Goal: Task Accomplishment & Management: Use online tool/utility

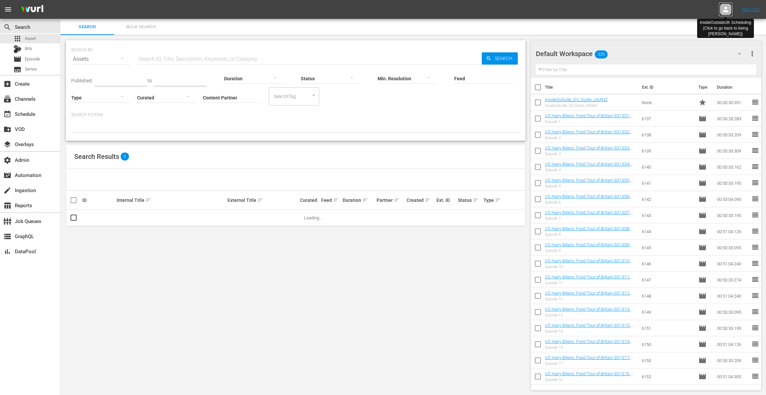
click at [724, 8] on icon at bounding box center [726, 9] width 8 height 8
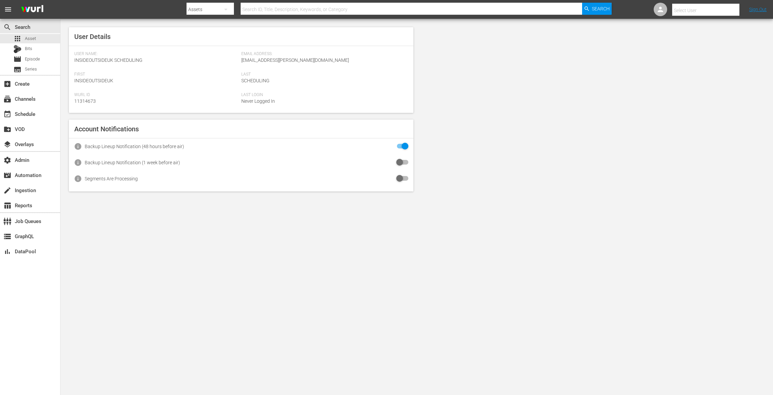
click at [723, 8] on input "text" at bounding box center [715, 10] width 86 height 16
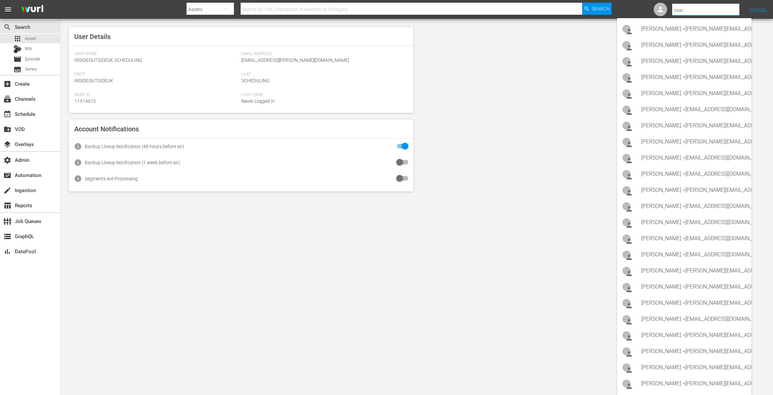
type input "mont"
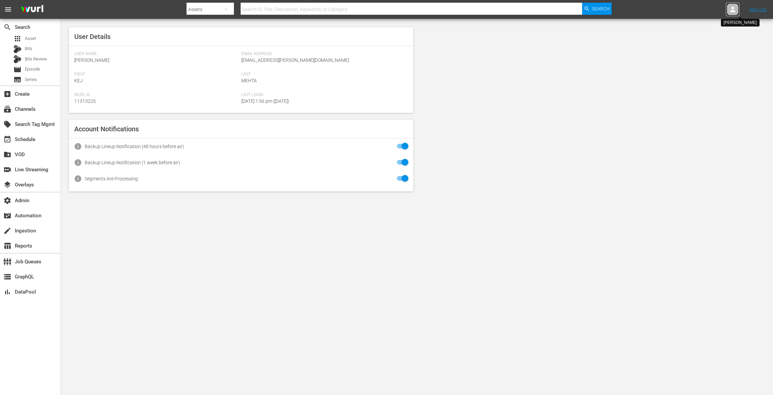
click at [727, 9] on div at bounding box center [732, 9] width 13 height 13
click at [717, 10] on input "text" at bounding box center [715, 10] width 86 height 16
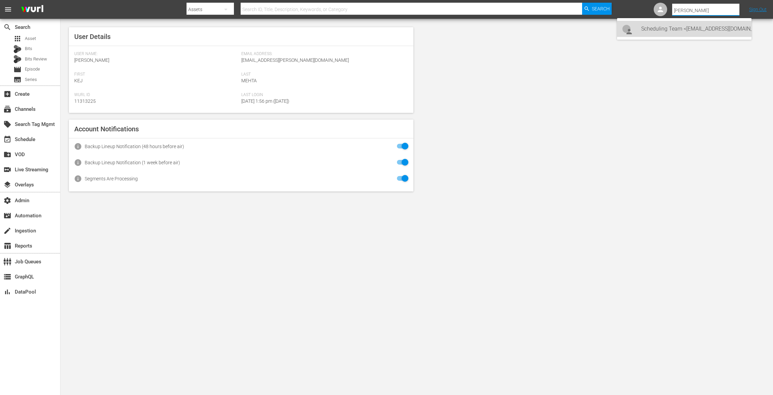
click at [701, 32] on div "Scheduling Team <[EMAIL_ADDRESS][DOMAIN_NAME]>" at bounding box center [693, 29] width 105 height 16
type input "Scheduling Team (11313727)"
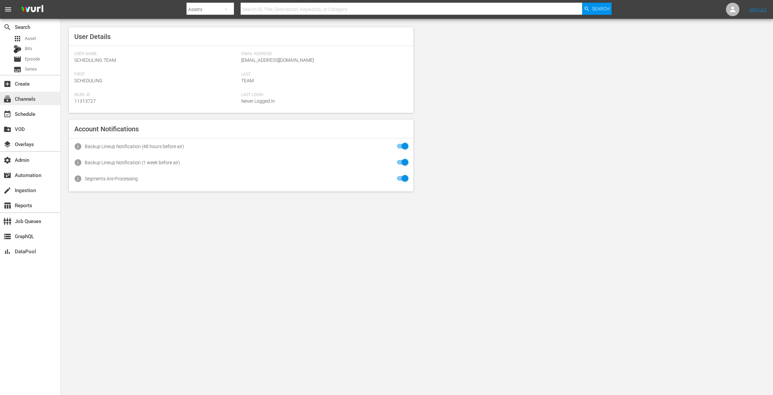
click at [23, 101] on div "subscriptions Channels" at bounding box center [19, 98] width 38 height 6
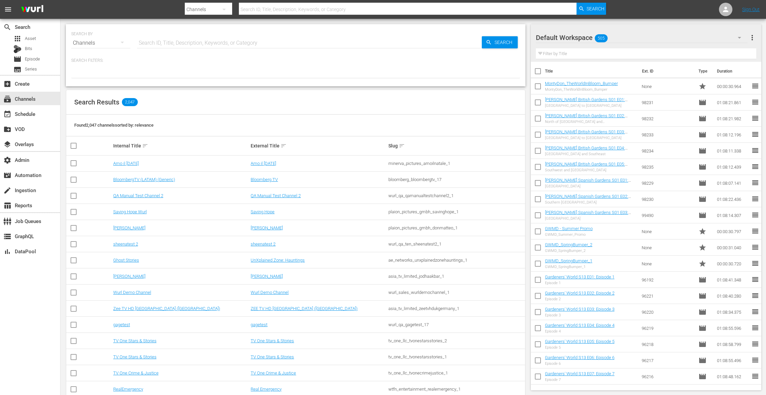
click at [738, 37] on icon "button" at bounding box center [740, 38] width 8 height 8
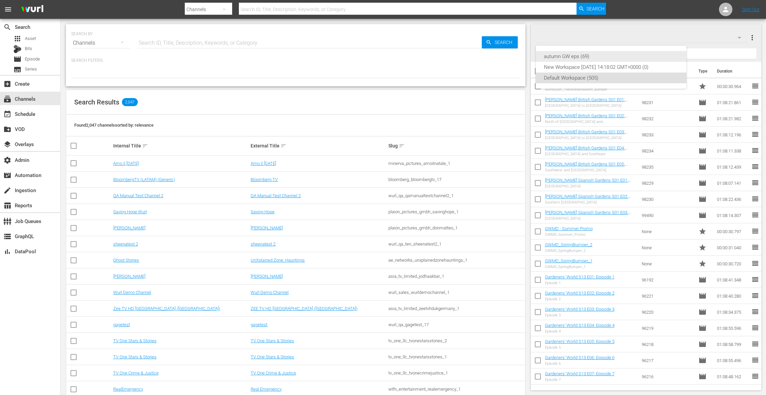
click at [570, 57] on div "autumn GW eps (69)" at bounding box center [611, 56] width 134 height 11
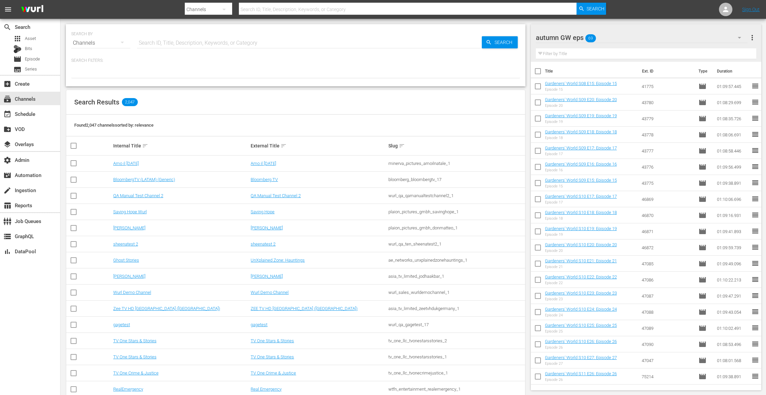
click at [539, 69] on input "checkbox" at bounding box center [538, 73] width 14 height 14
checkbox input "true"
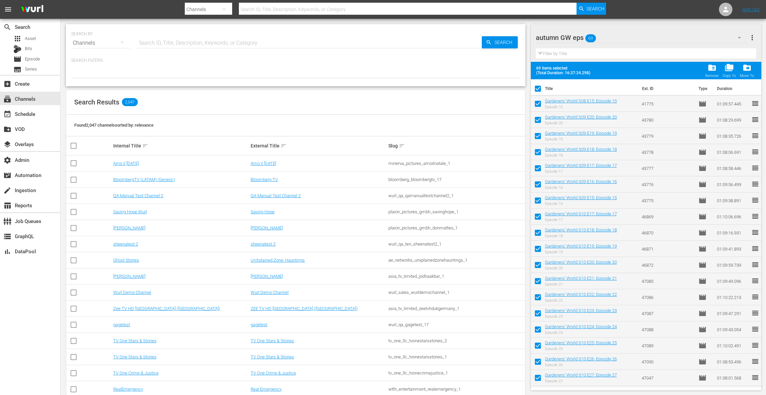
checkbox input "true"
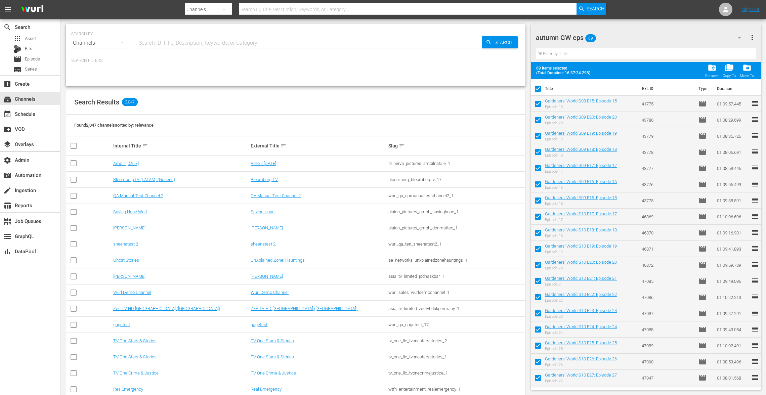
checkbox input "true"
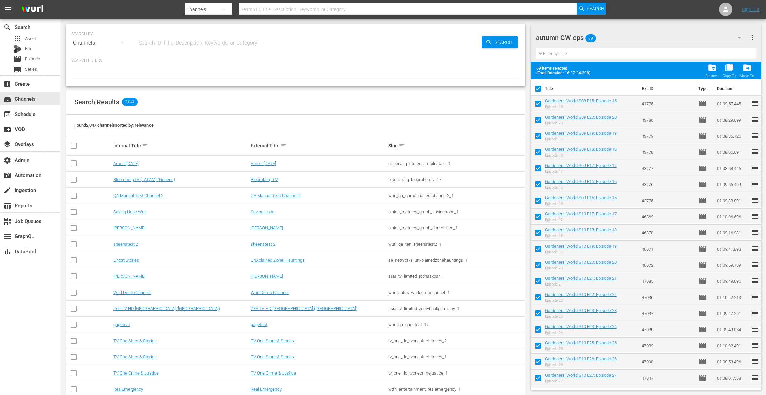
checkbox input "true"
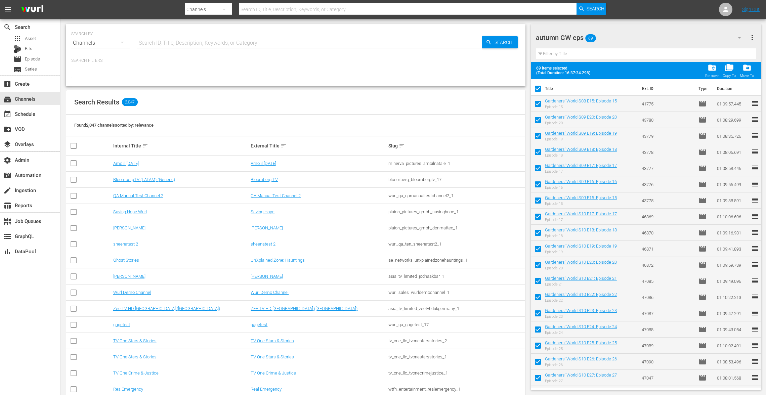
checkbox input "true"
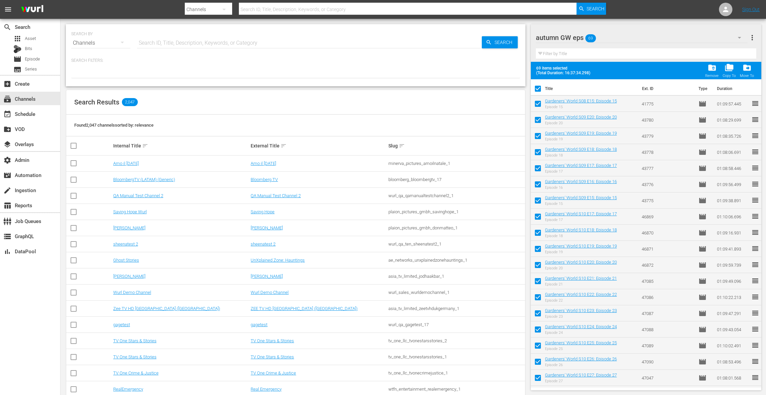
checkbox input "true"
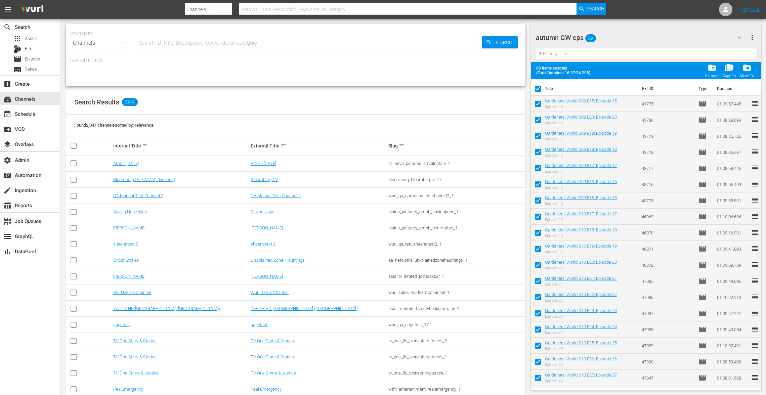
checkbox input "true"
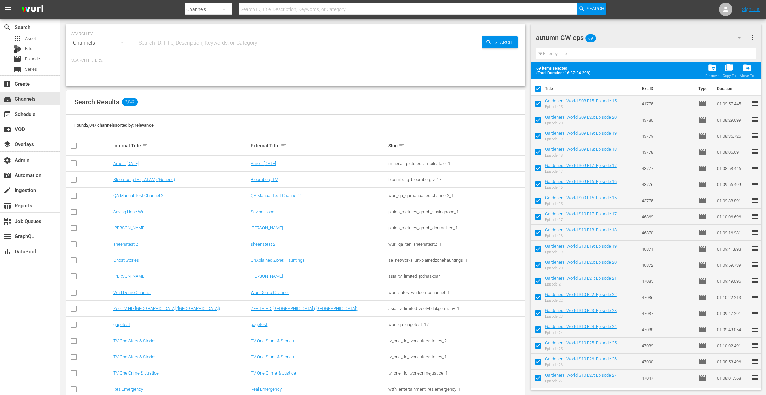
checkbox input "true"
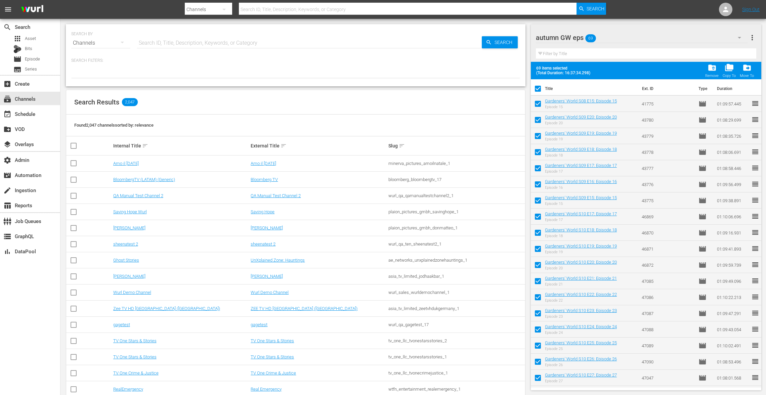
checkbox input "true"
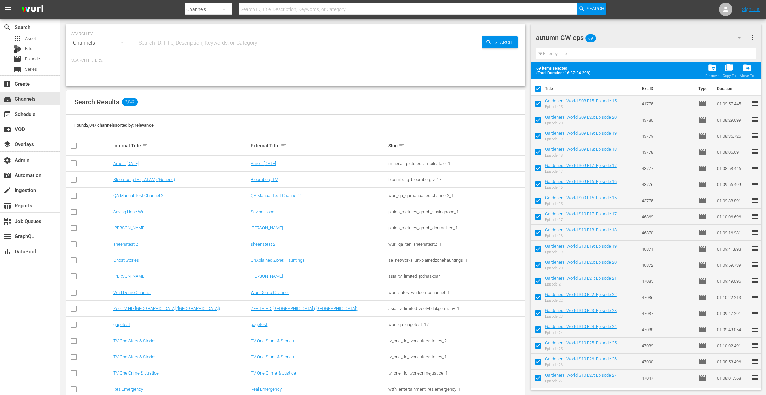
checkbox input "true"
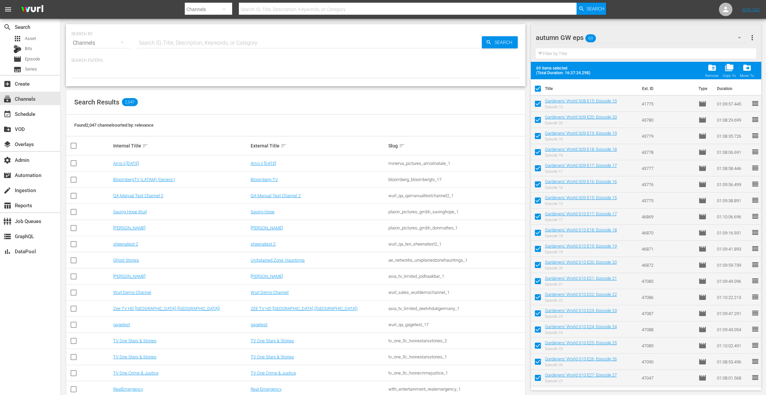
checkbox input "true"
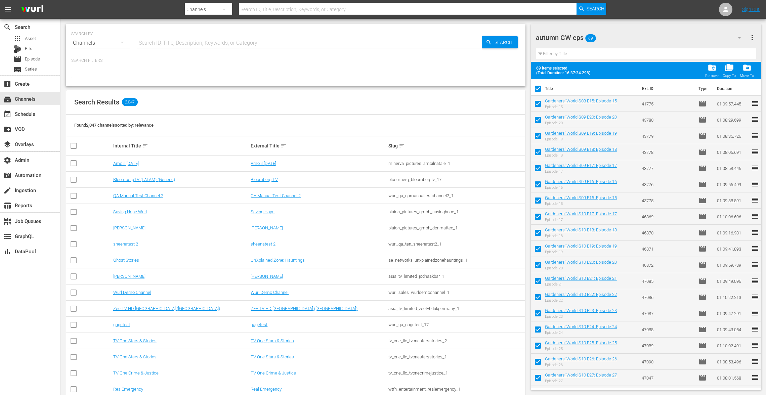
checkbox input "true"
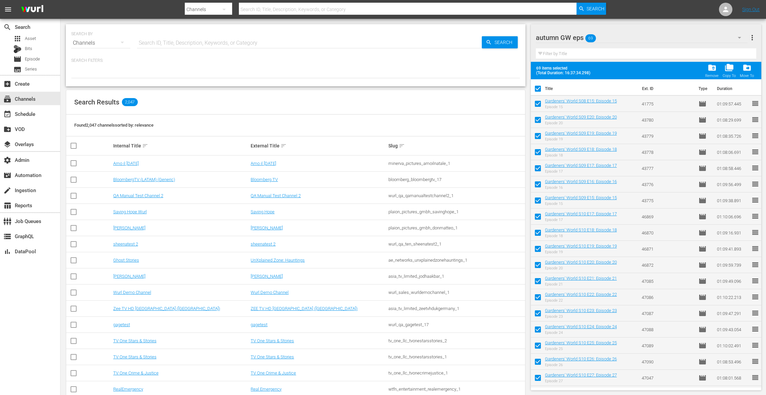
checkbox input "true"
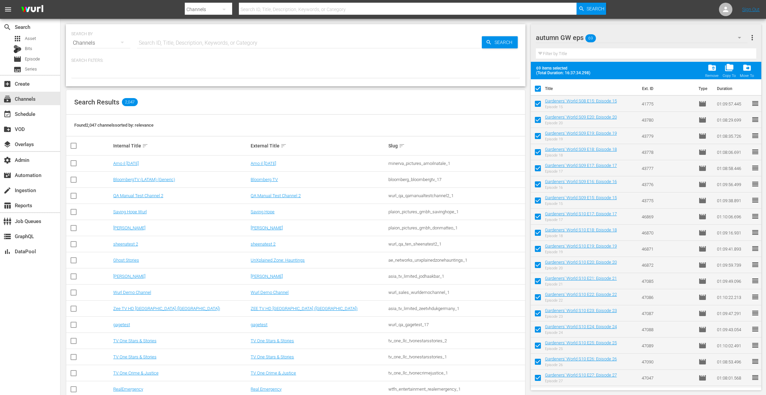
checkbox input "true"
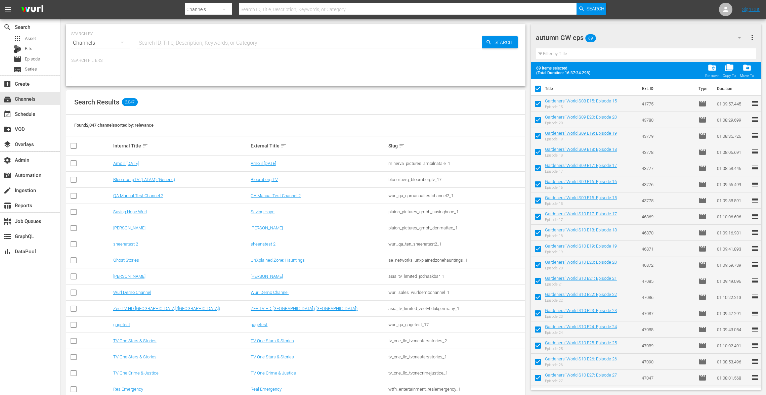
checkbox input "true"
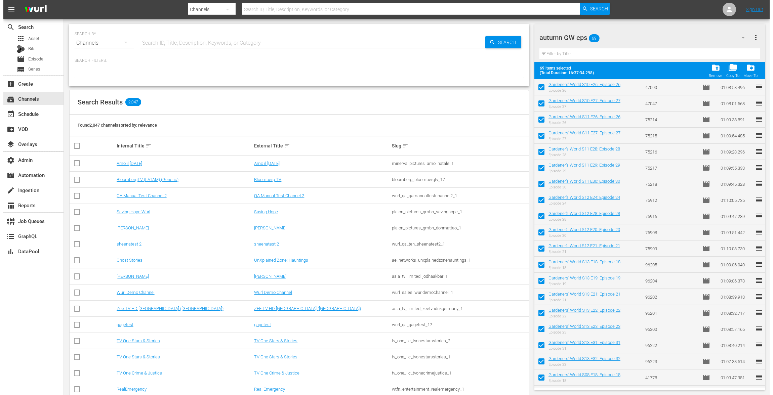
scroll to position [175, 0]
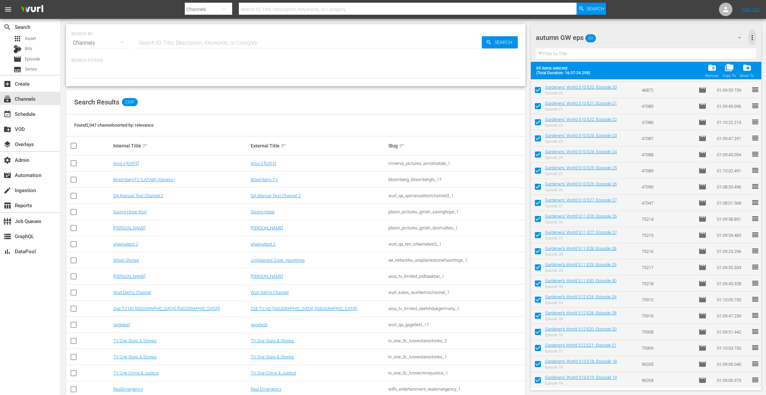
click at [755, 36] on span "more_vert" at bounding box center [752, 38] width 8 height 8
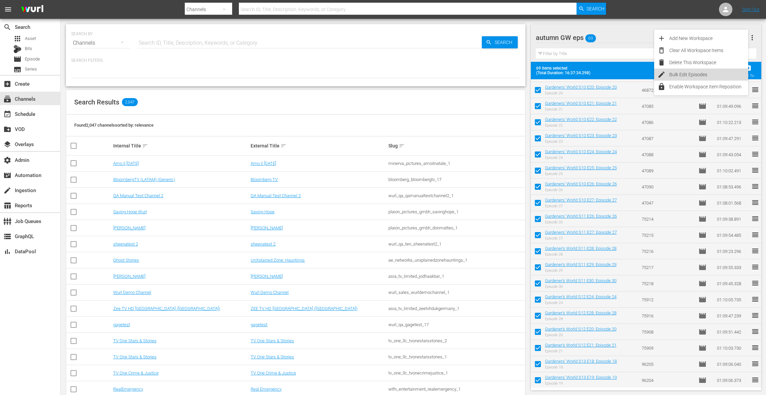
click at [700, 73] on div "Bulk Edit Episodes" at bounding box center [708, 75] width 79 height 12
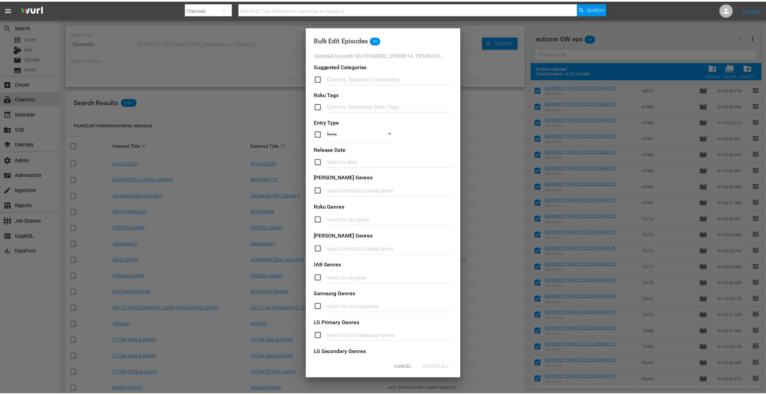
scroll to position [136, 0]
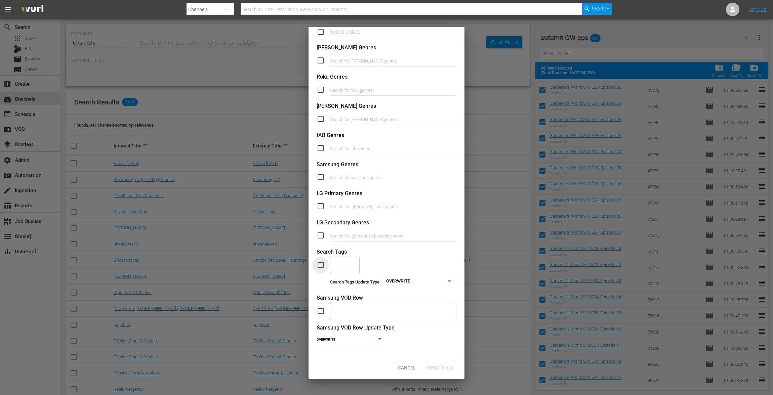
click at [321, 261] on input "checkbox" at bounding box center [323, 265] width 13 height 8
checkbox input "true"
click at [350, 262] on div "​" at bounding box center [345, 265] width 30 height 18
click at [407, 369] on span "Cancel" at bounding box center [406, 367] width 29 height 5
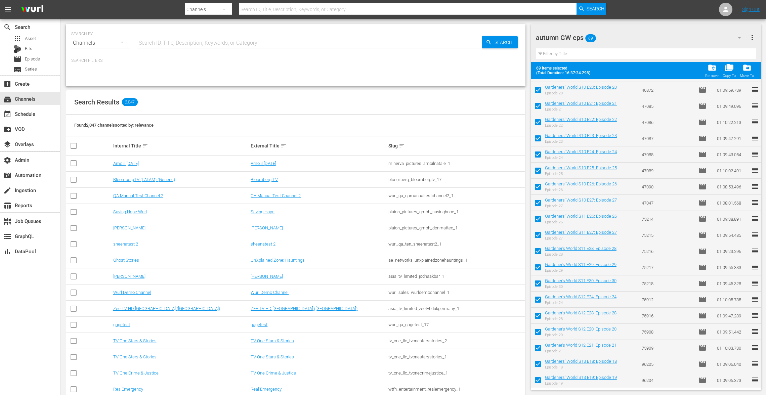
scroll to position [0, 0]
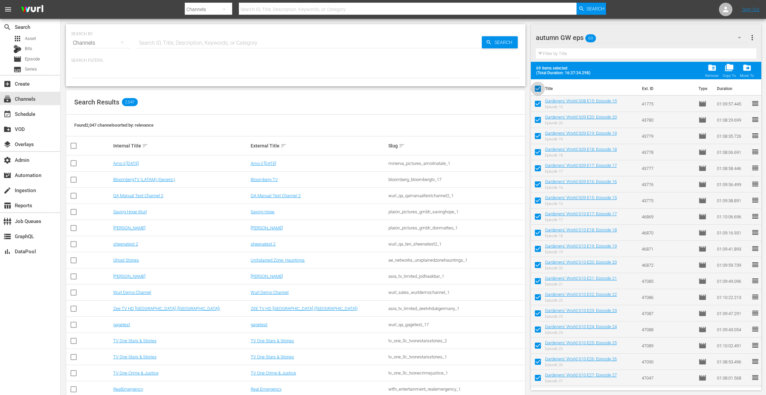
click at [538, 88] on input "checkbox" at bounding box center [538, 90] width 14 height 14
checkbox input "false"
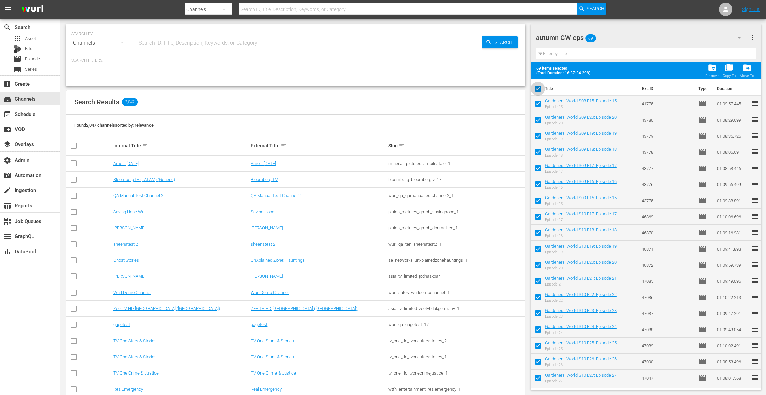
checkbox input "false"
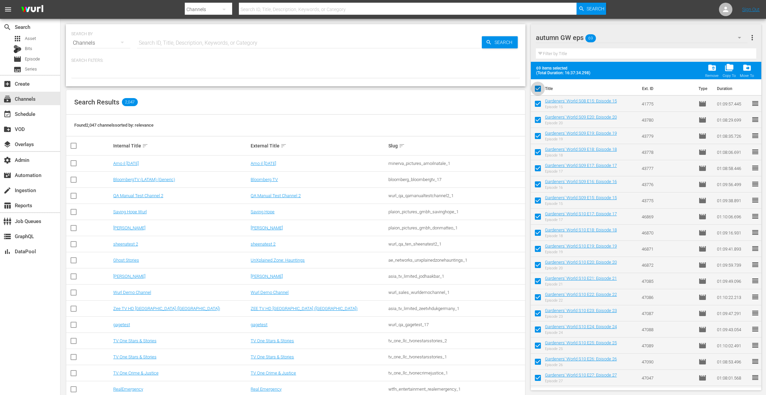
checkbox input "false"
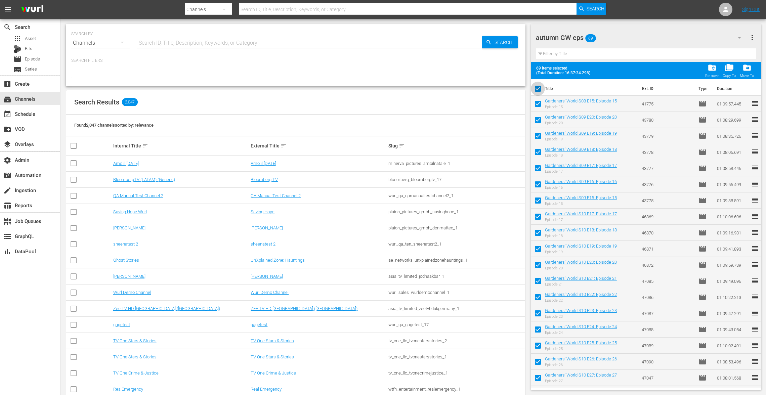
checkbox input "false"
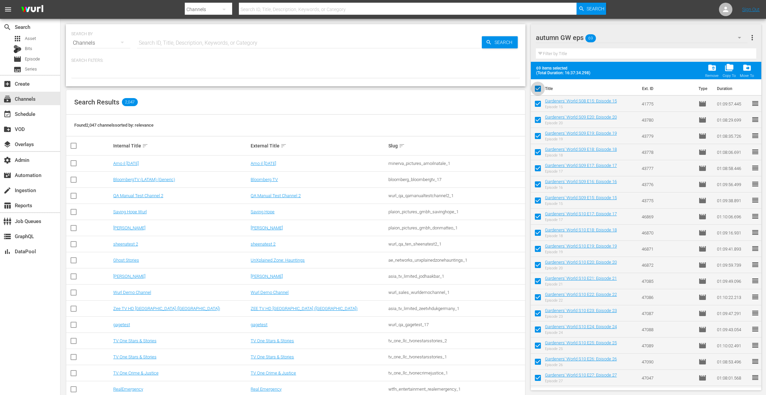
checkbox input "false"
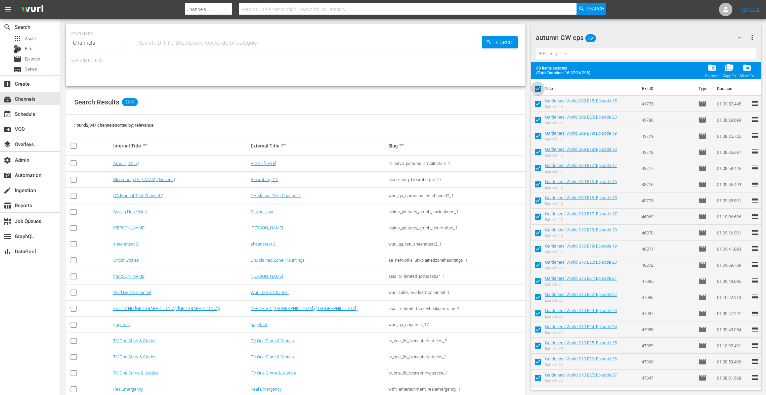
checkbox input "false"
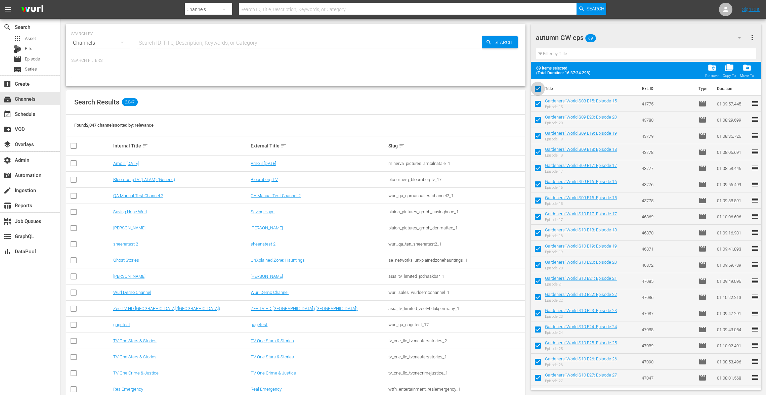
checkbox input "false"
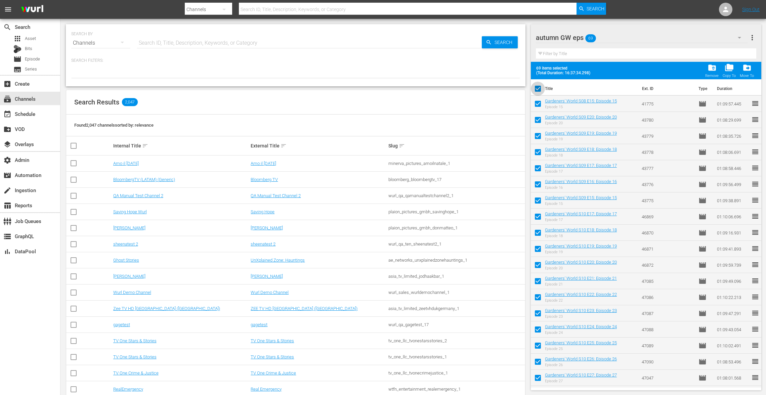
checkbox input "false"
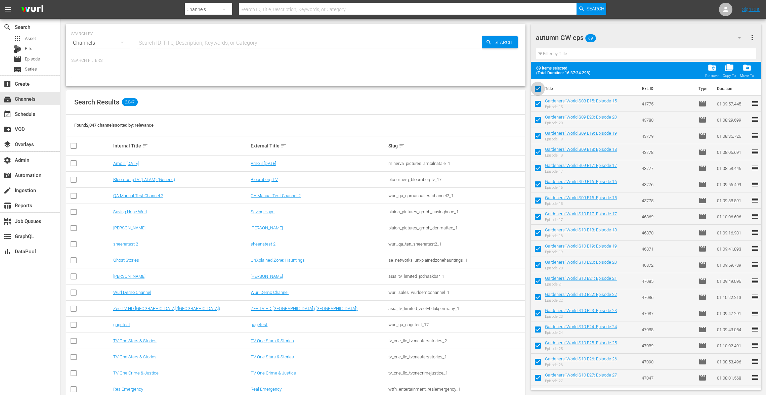
checkbox input "false"
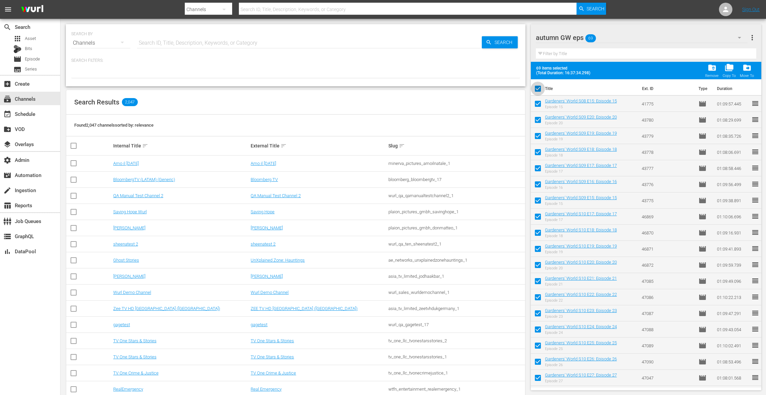
checkbox input "false"
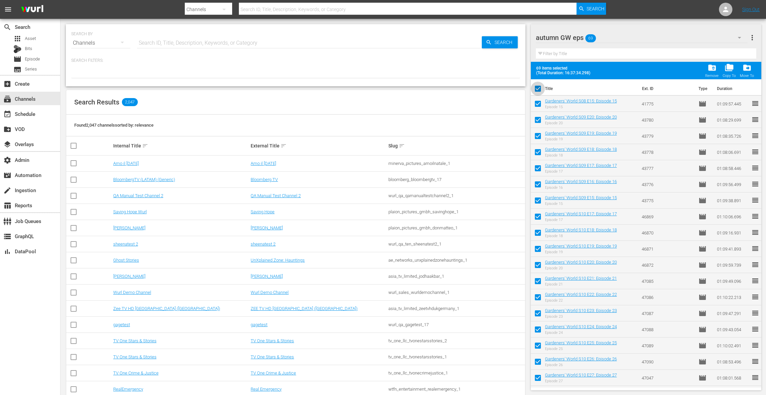
checkbox input "false"
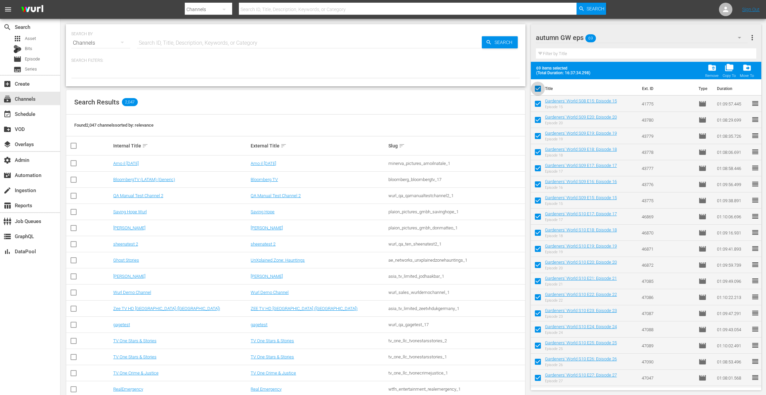
checkbox input "false"
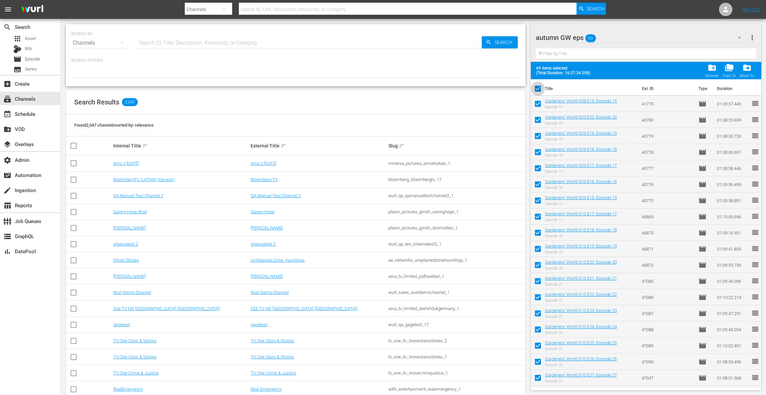
checkbox input "false"
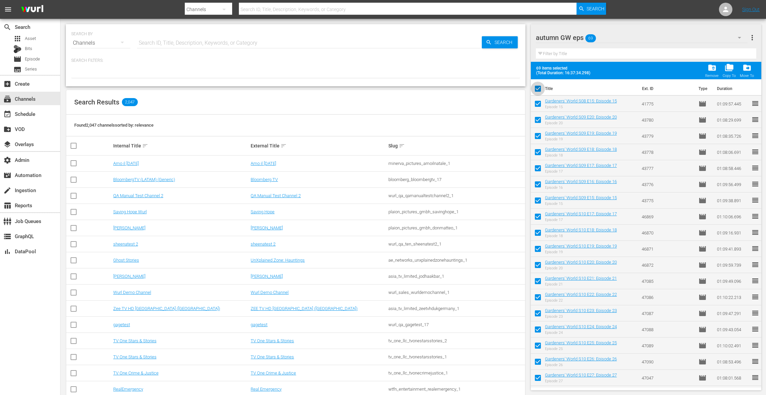
checkbox input "false"
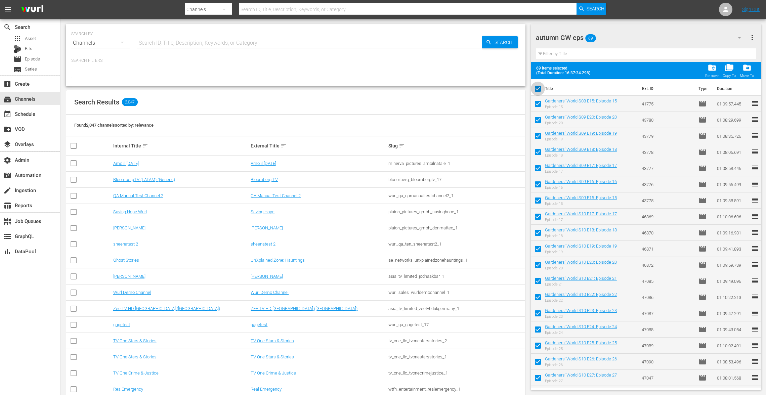
checkbox input "false"
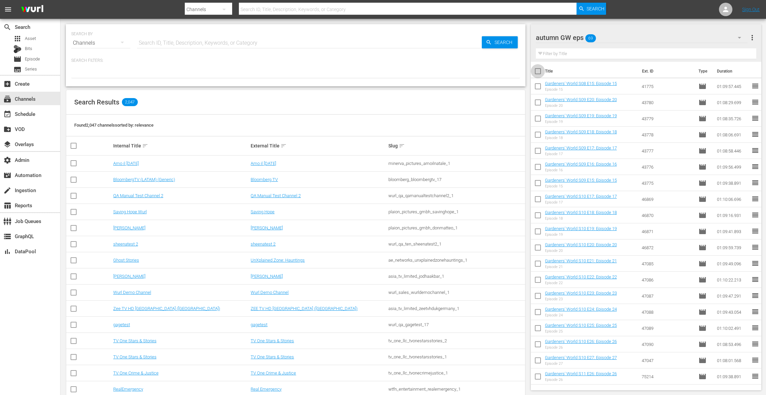
click at [537, 68] on input "checkbox" at bounding box center [538, 73] width 14 height 14
checkbox input "true"
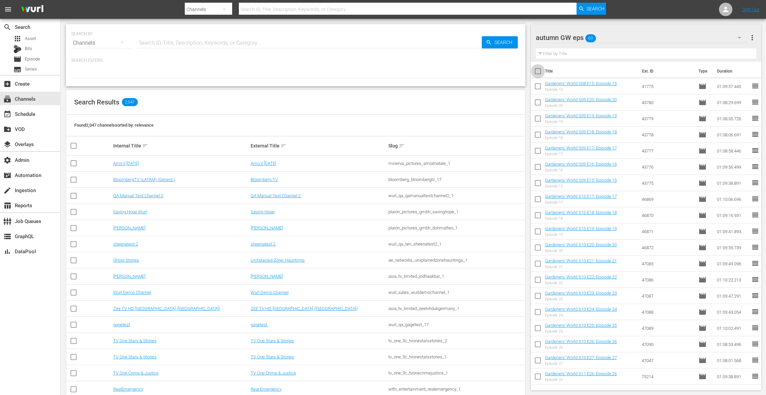
checkbox input "true"
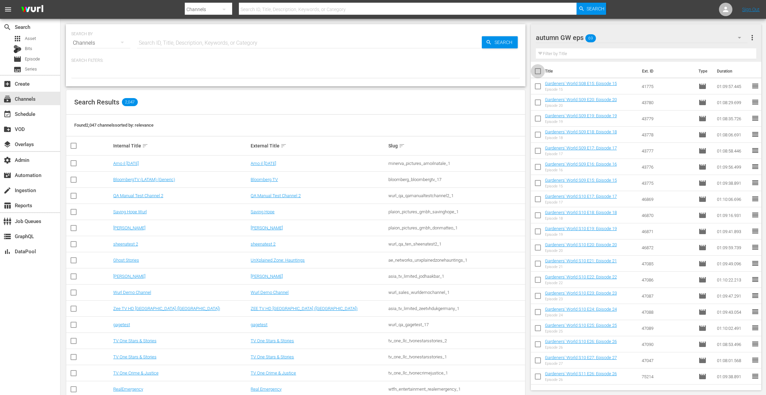
checkbox input "true"
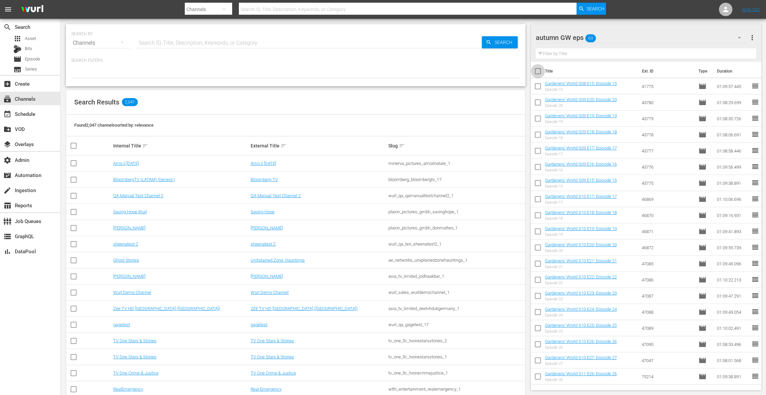
checkbox input "true"
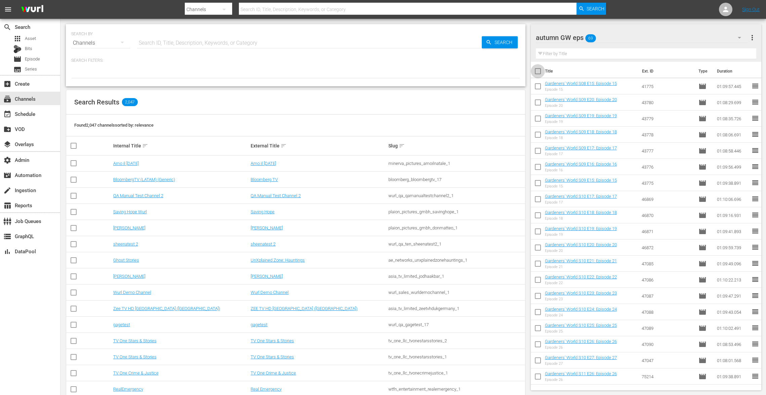
checkbox input "true"
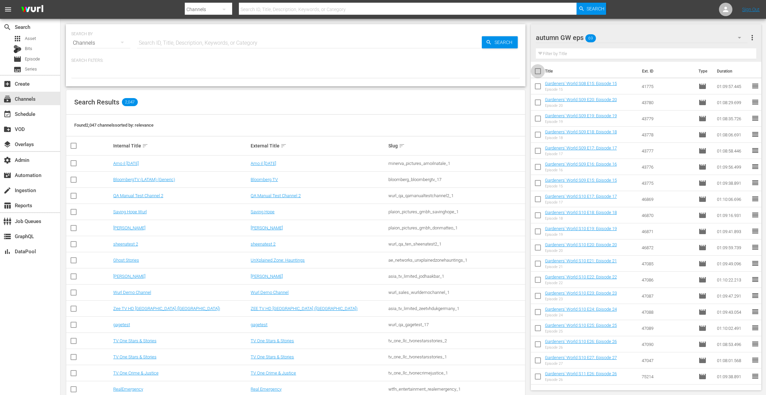
checkbox input "true"
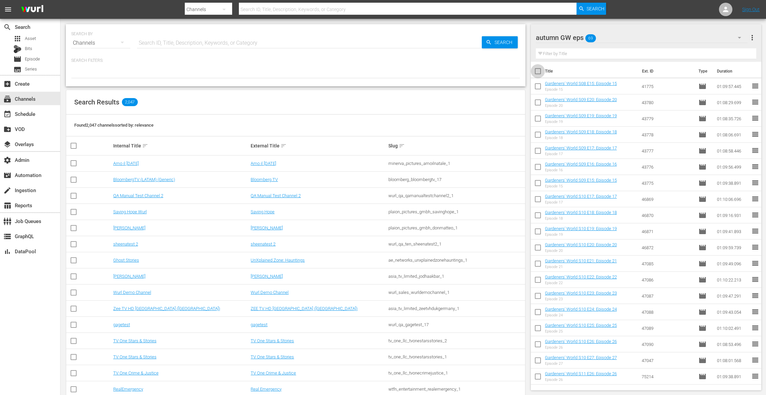
checkbox input "true"
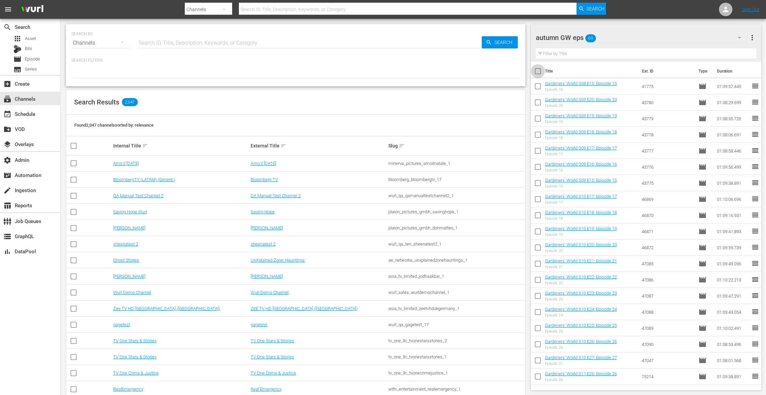
checkbox input "true"
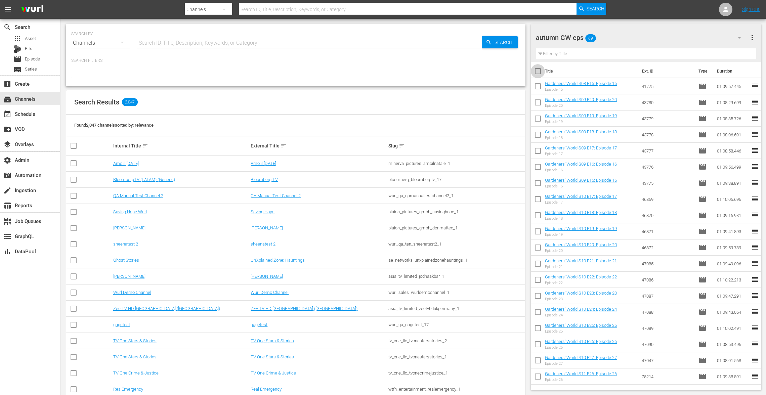
checkbox input "true"
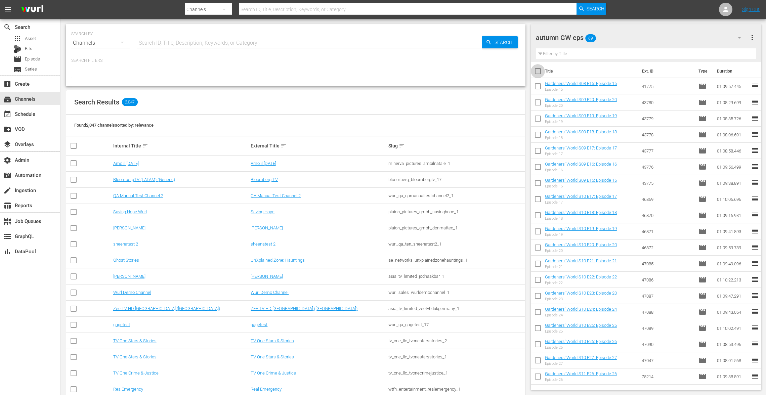
checkbox input "true"
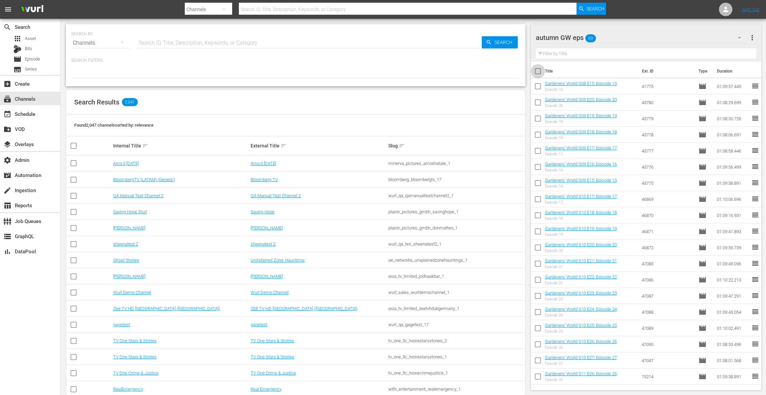
checkbox input "true"
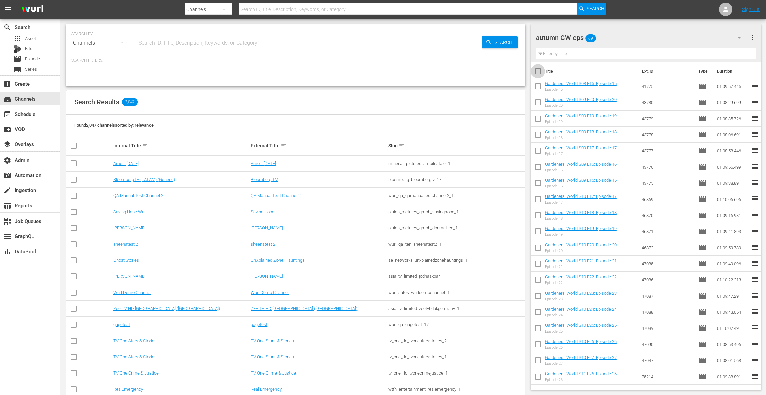
checkbox input "true"
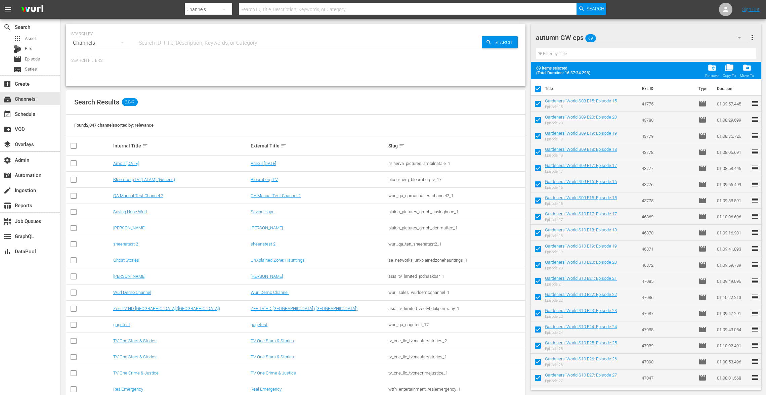
click at [751, 35] on span "more_vert" at bounding box center [752, 38] width 8 height 8
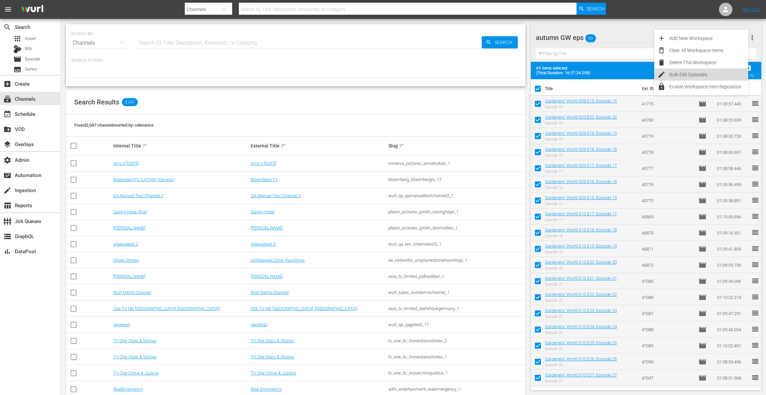
click at [696, 77] on div "Bulk Edit Episodes" at bounding box center [708, 75] width 79 height 12
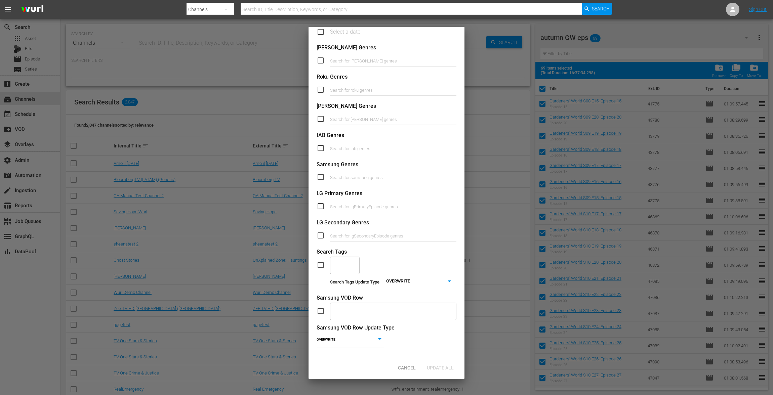
scroll to position [136, 0]
click at [319, 261] on input "checkbox" at bounding box center [323, 265] width 13 height 8
click at [343, 261] on input "text" at bounding box center [339, 265] width 13 height 12
click at [343, 297] on span "Gardeners World Autumn Episodes" at bounding box center [346, 299] width 22 height 28
click at [388, 274] on body "menu Search By Channels Search ID, Title, Description, Keywords, or Category Se…" at bounding box center [386, 197] width 773 height 395
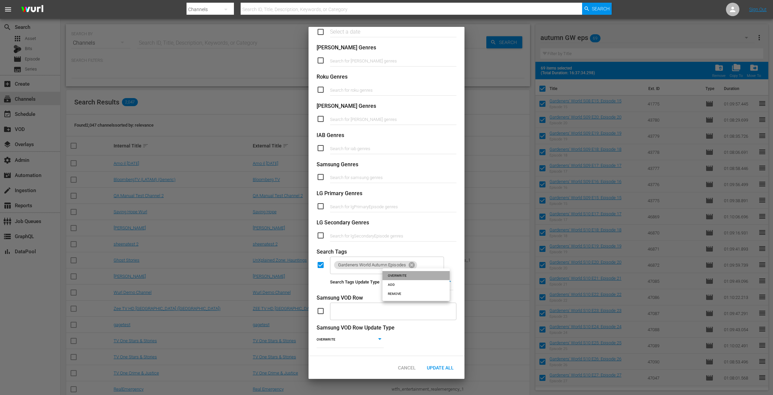
click at [402, 276] on li "OVERWRITE" at bounding box center [415, 275] width 67 height 9
click at [436, 368] on span "Update All" at bounding box center [440, 367] width 38 height 5
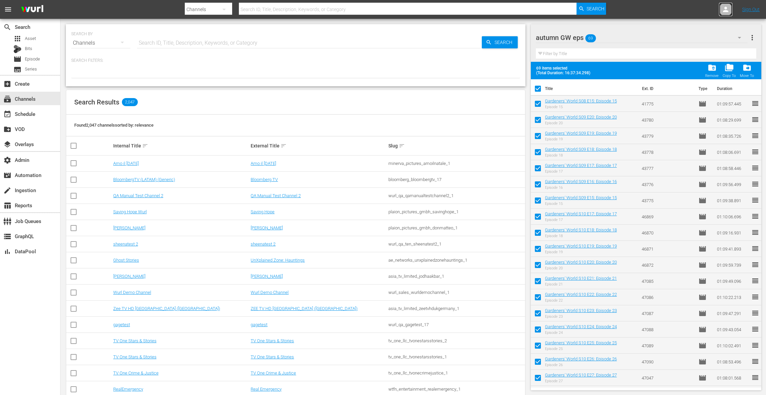
click at [724, 10] on icon at bounding box center [726, 9] width 8 height 8
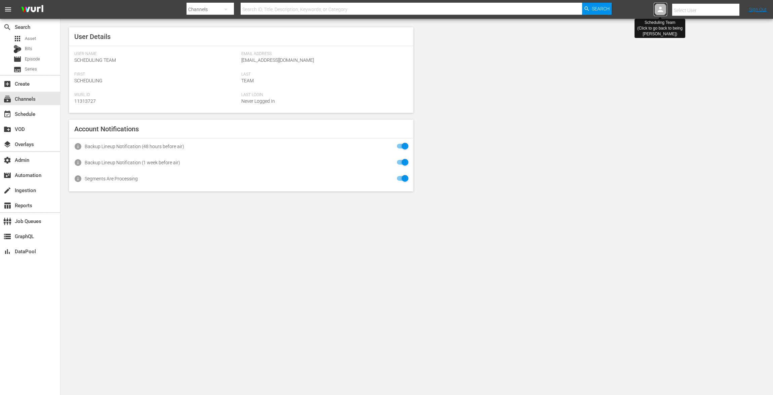
click at [661, 9] on icon at bounding box center [660, 9] width 8 height 8
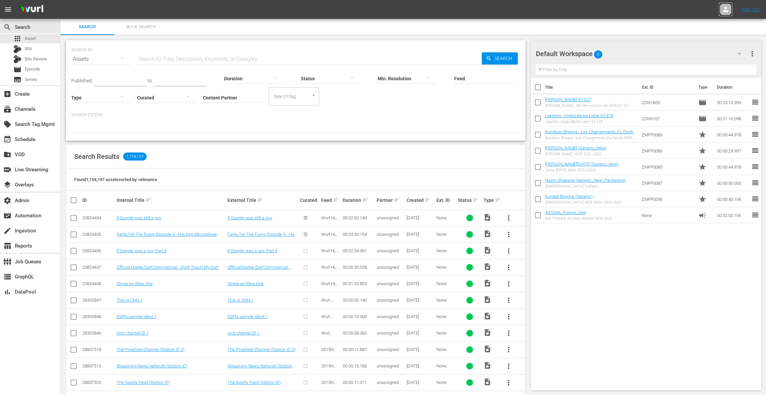
click at [725, 9] on icon at bounding box center [725, 9] width 5 height 5
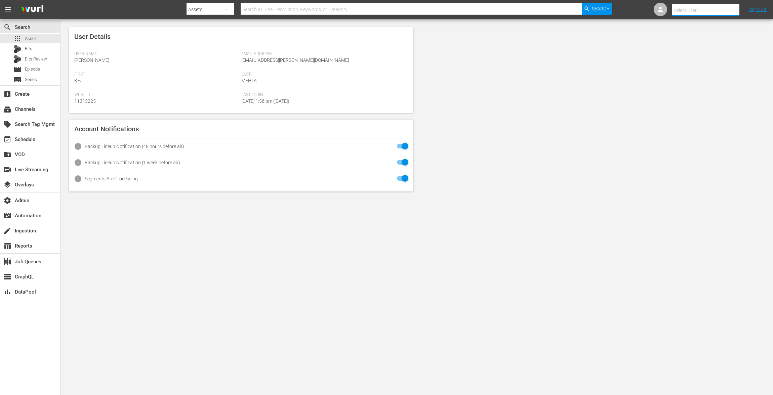
click at [697, 11] on input "text" at bounding box center [715, 10] width 86 height 16
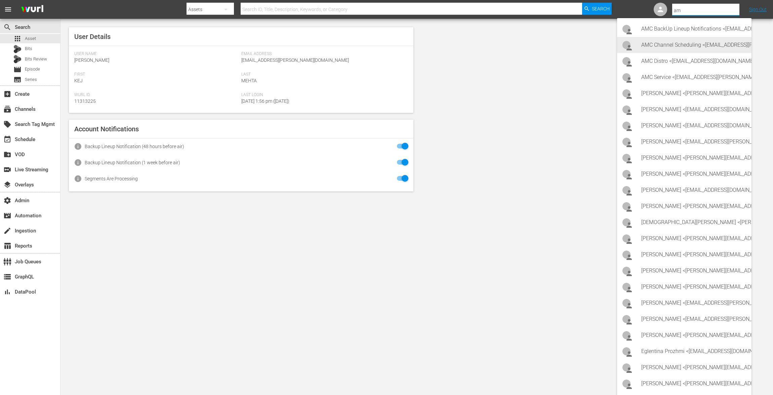
type input "a"
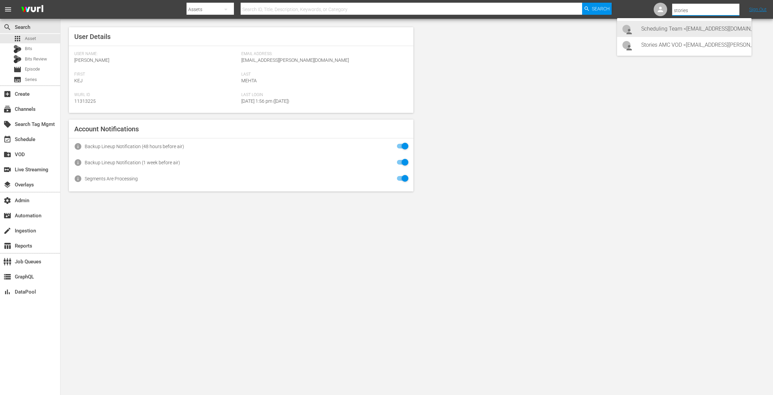
click at [697, 32] on div "Scheduling Team <stories@amc.com>" at bounding box center [693, 29] width 105 height 16
type input "Scheduling Team (11313733)"
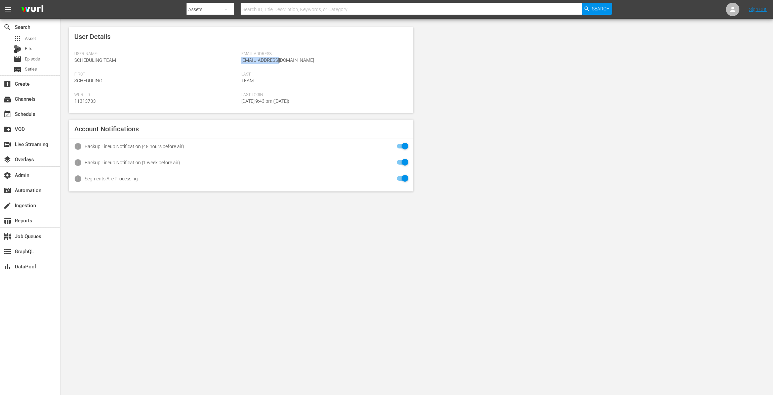
drag, startPoint x: 288, startPoint y: 60, endPoint x: 241, endPoint y: 58, distance: 47.4
click at [241, 58] on div "Email Address: stories@amc.com" at bounding box center [324, 61] width 167 height 20
copy span "stories@amc.com"
click at [32, 40] on span "Asset" at bounding box center [30, 38] width 11 height 7
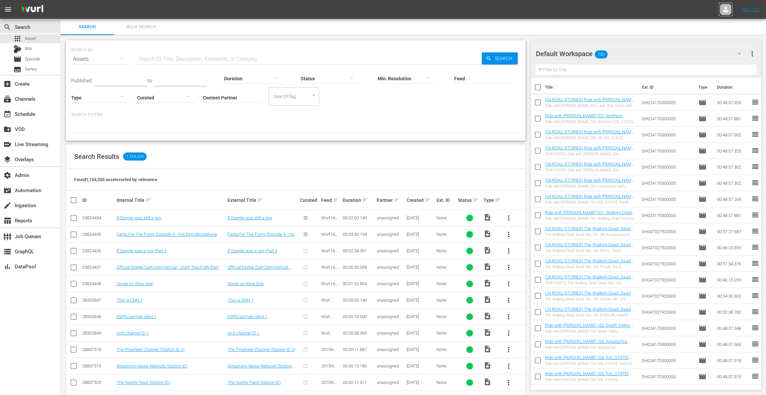
click at [721, 4] on link at bounding box center [725, 9] width 13 height 13
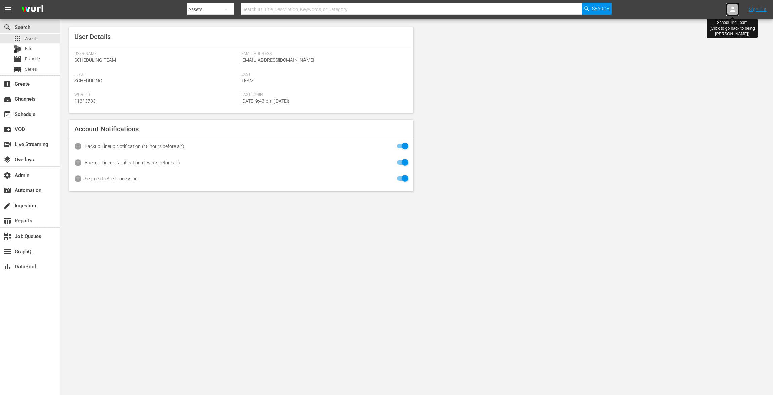
click at [734, 10] on icon at bounding box center [732, 9] width 8 height 8
